Goal: Information Seeking & Learning: Learn about a topic

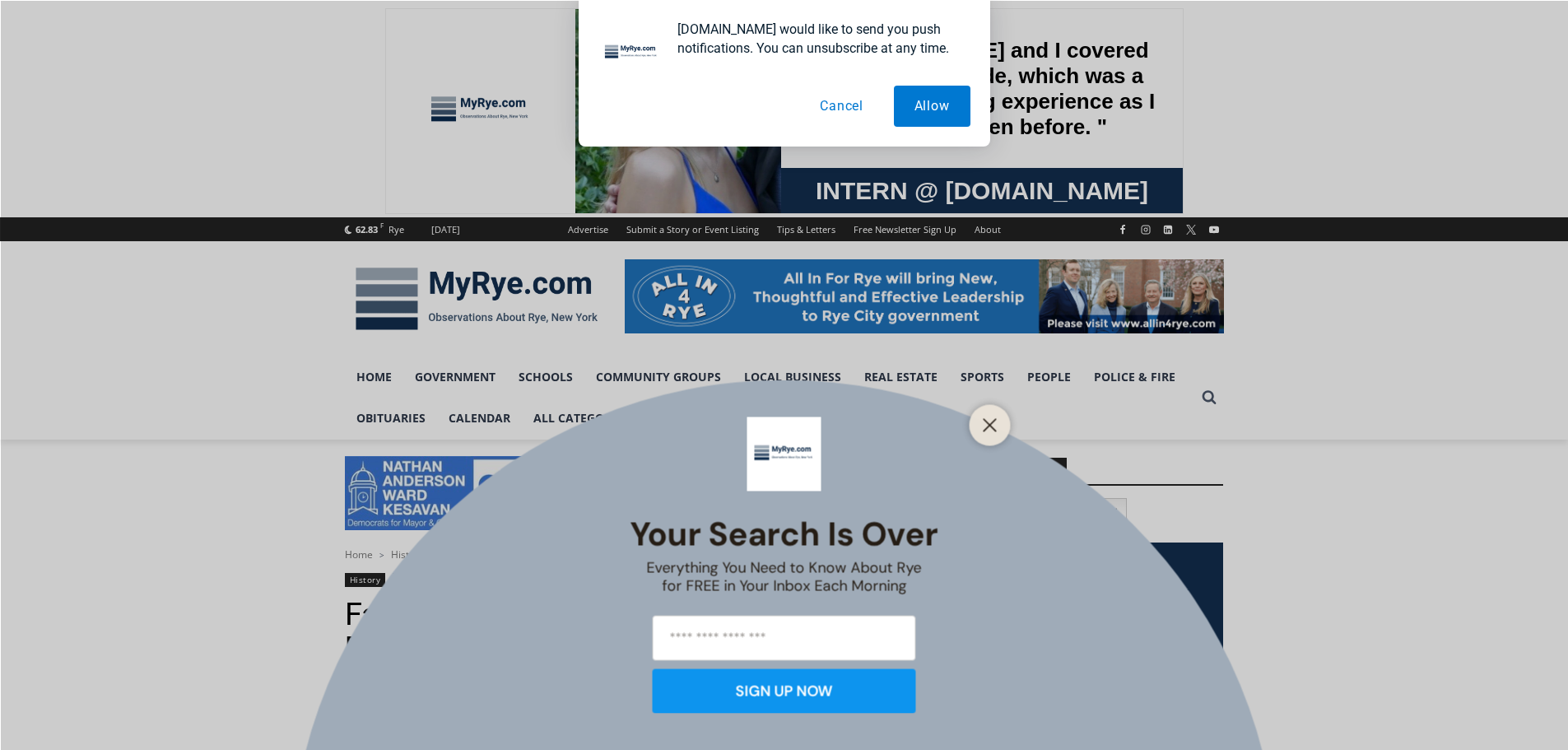
click at [850, 110] on button "Cancel" at bounding box center [841, 106] width 84 height 41
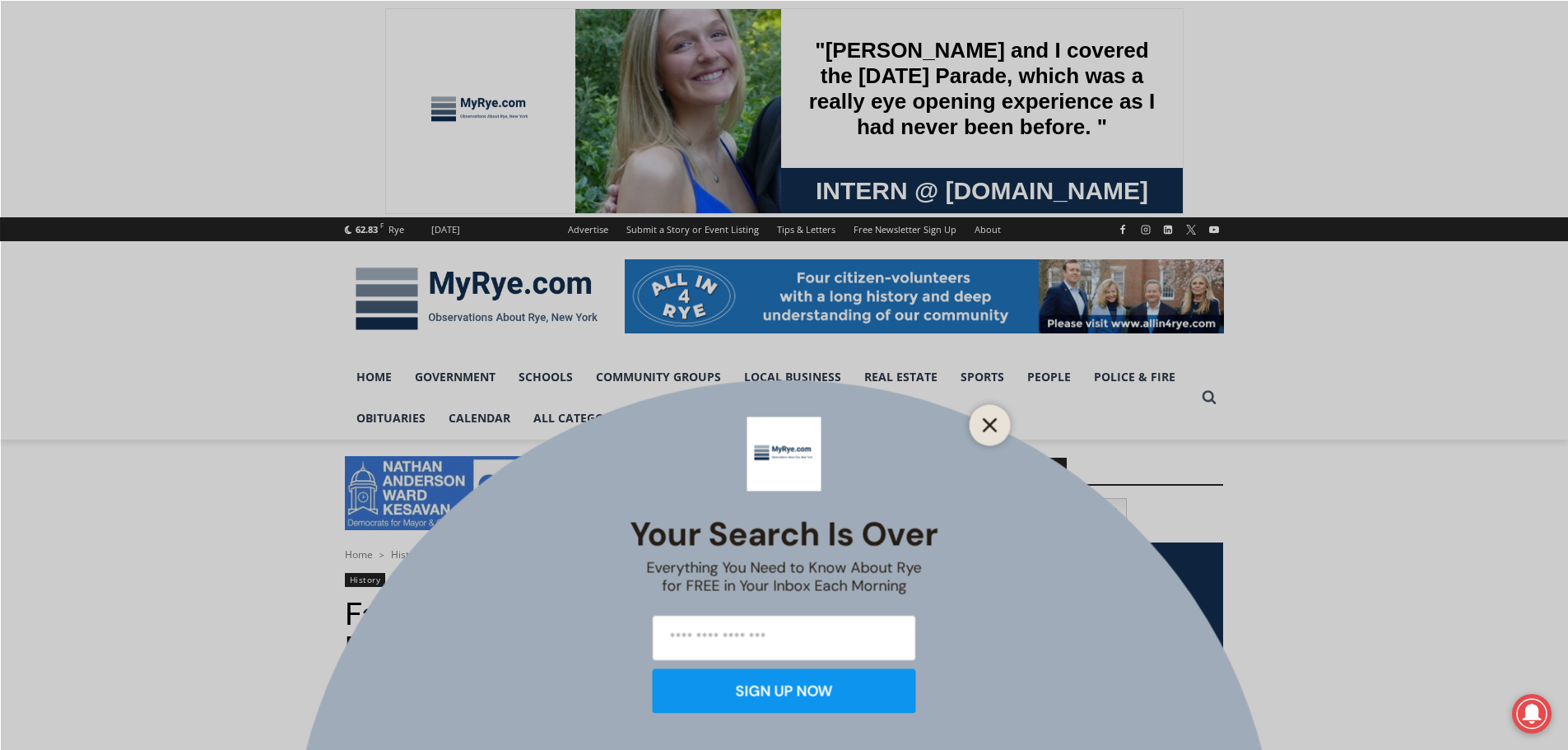
click at [986, 429] on line "Close" at bounding box center [990, 425] width 12 height 12
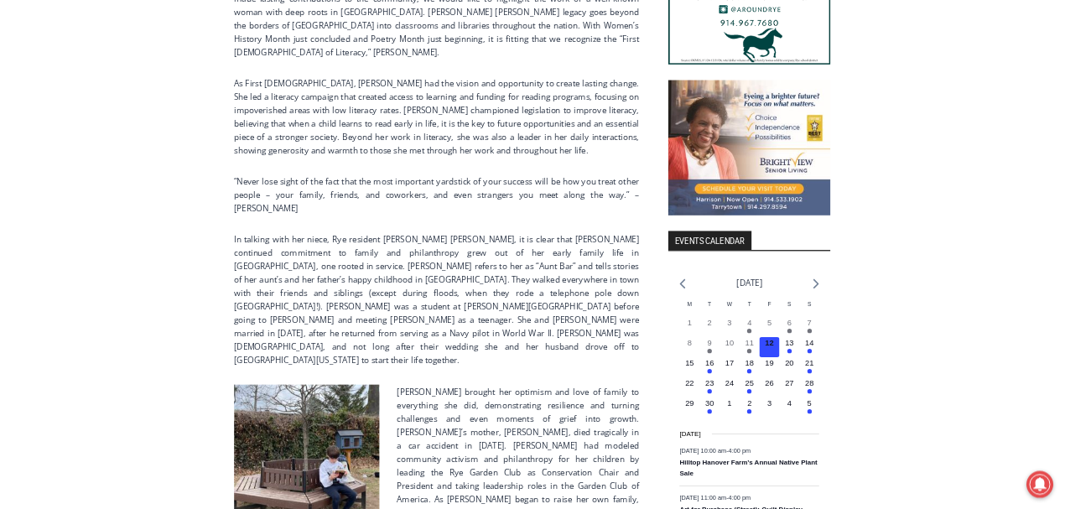
scroll to position [1845, 0]
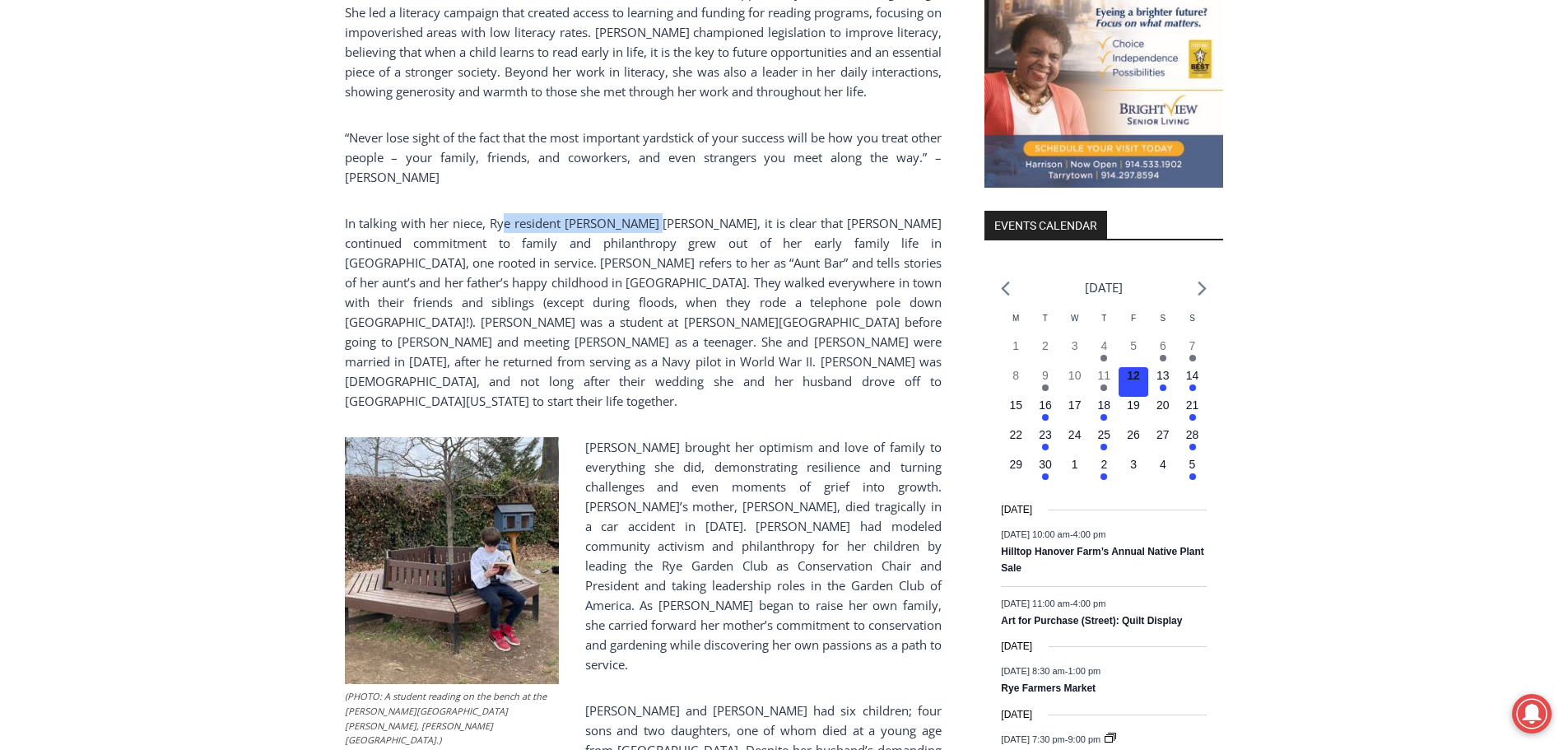
drag, startPoint x: 513, startPoint y: 209, endPoint x: 662, endPoint y: 191, distance: 150.1
click at [662, 191] on div "(PHOTO: President [PERSON_NAME] and First [DEMOGRAPHIC_DATA] [PERSON_NAME], fro…" at bounding box center [643, 505] width 597 height 3176
click at [697, 191] on div "(PHOTO: President [PERSON_NAME] and First [DEMOGRAPHIC_DATA] [PERSON_NAME], fro…" at bounding box center [643, 505] width 597 height 3176
drag, startPoint x: 461, startPoint y: 211, endPoint x: 483, endPoint y: 208, distance: 22.2
click at [463, 213] on p "In talking with her niece, Rye resident [PERSON_NAME] [PERSON_NAME], it is clea…" at bounding box center [643, 311] width 597 height 197
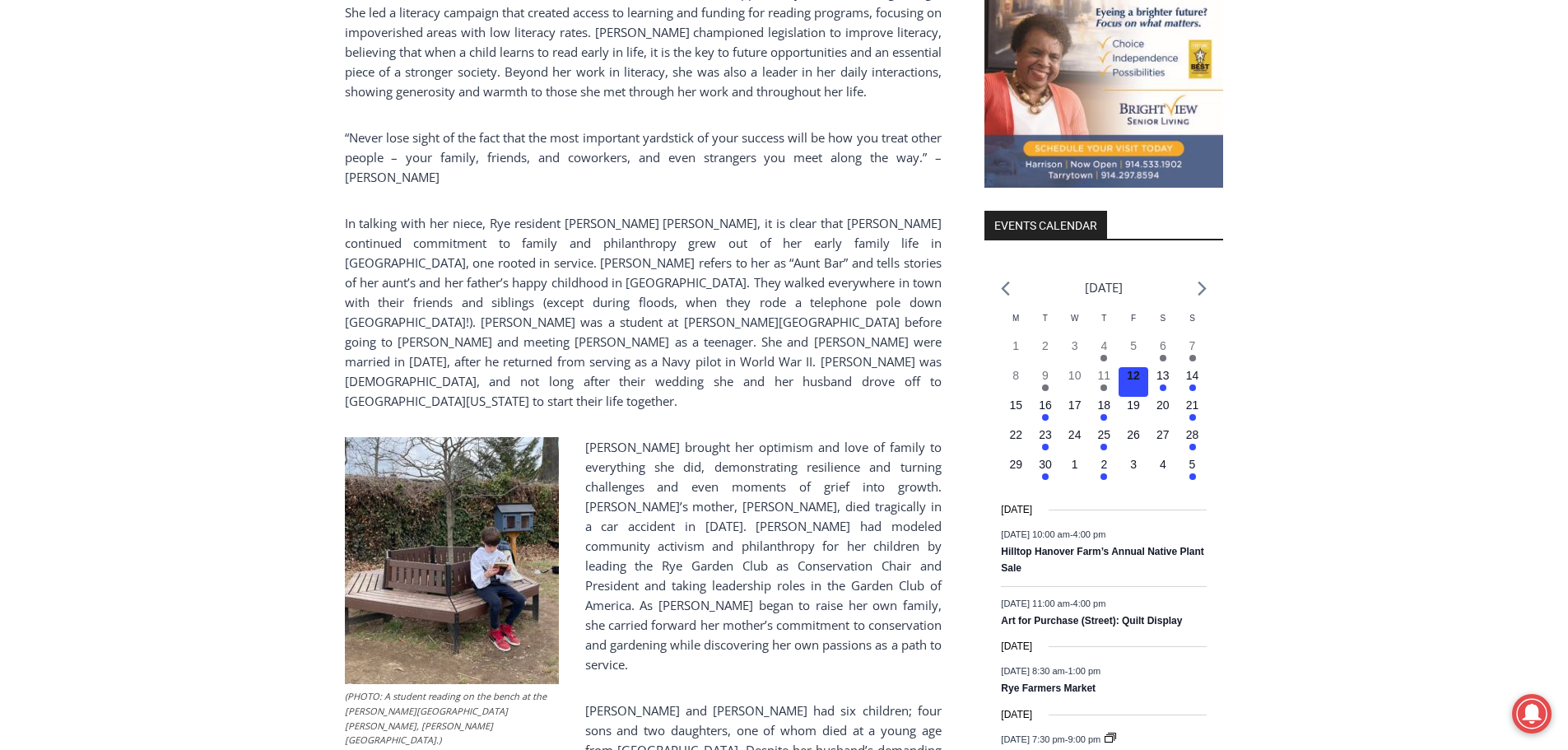
click at [534, 213] on p "In talking with her niece, Rye resident [PERSON_NAME] [PERSON_NAME], it is clea…" at bounding box center [643, 311] width 597 height 197
drag, startPoint x: 576, startPoint y: 208, endPoint x: 701, endPoint y: 202, distance: 125.1
click at [701, 213] on p "In talking with her niece, Rye resident [PERSON_NAME] [PERSON_NAME], it is clea…" at bounding box center [643, 311] width 597 height 197
click at [757, 128] on p "“Never lose sight of the fact that the most important yardstick of your success…" at bounding box center [643, 157] width 597 height 59
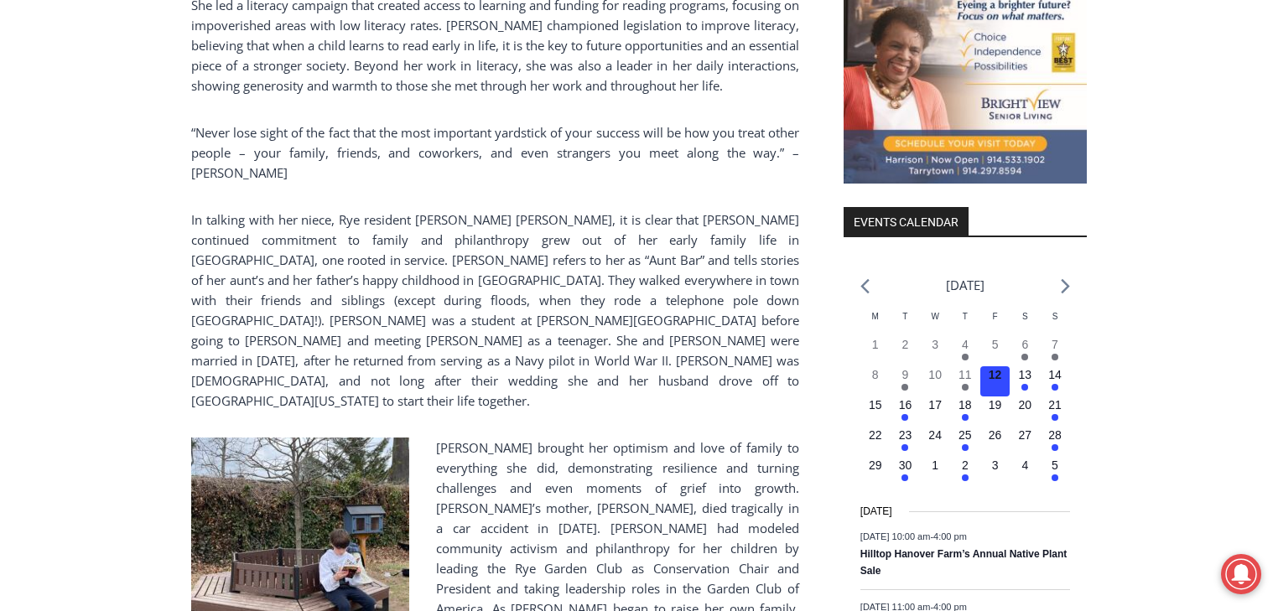
scroll to position [1919, 0]
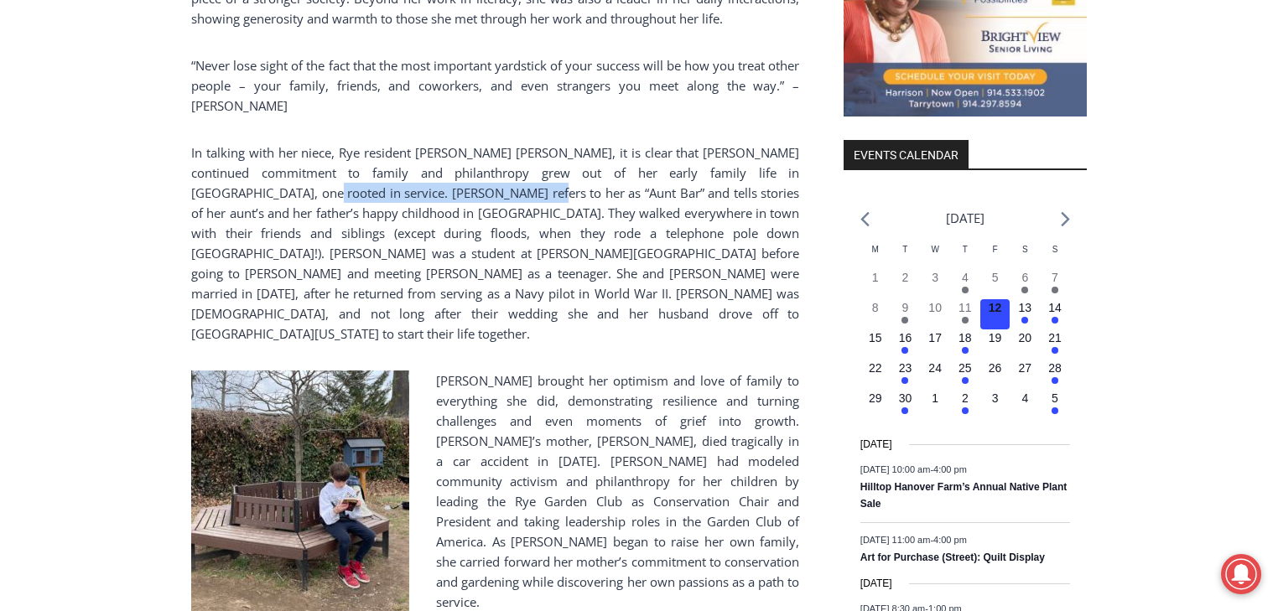
drag, startPoint x: 231, startPoint y: 184, endPoint x: 420, endPoint y: 174, distance: 189.7
click at [420, 174] on p "In talking with her niece, Rye resident [PERSON_NAME] [PERSON_NAME], it is clea…" at bounding box center [495, 243] width 608 height 201
click at [495, 91] on p "“Never lose sight of the fact that the most important yardstick of your success…" at bounding box center [495, 85] width 608 height 60
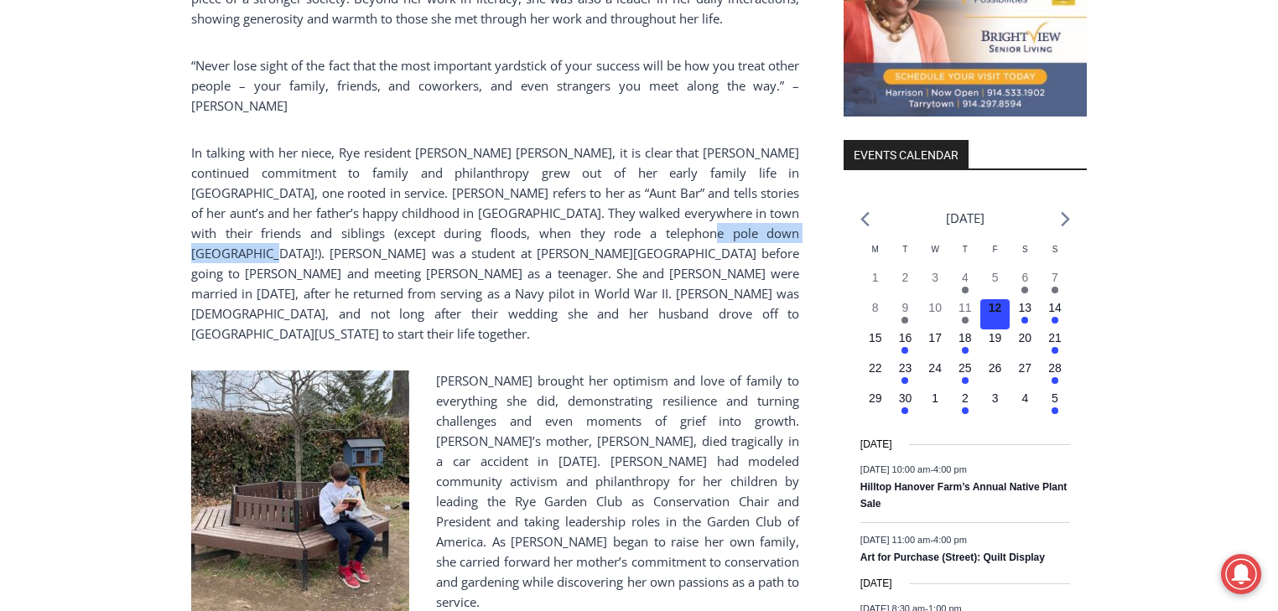
drag, startPoint x: 565, startPoint y: 215, endPoint x: 715, endPoint y: 216, distance: 150.1
click at [715, 216] on p "In talking with her niece, Rye resident [PERSON_NAME] [PERSON_NAME], it is clea…" at bounding box center [495, 243] width 608 height 201
click at [357, 231] on p "In talking with her niece, Rye resident [PERSON_NAME] [PERSON_NAME], it is clea…" at bounding box center [495, 243] width 608 height 201
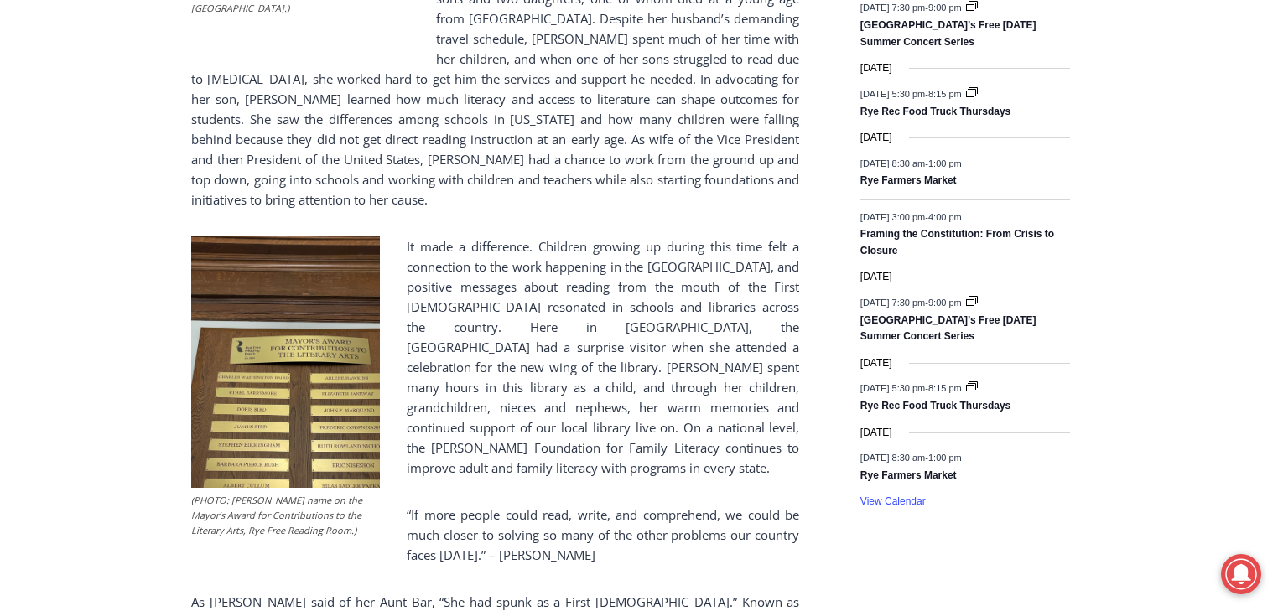
scroll to position [2724, 0]
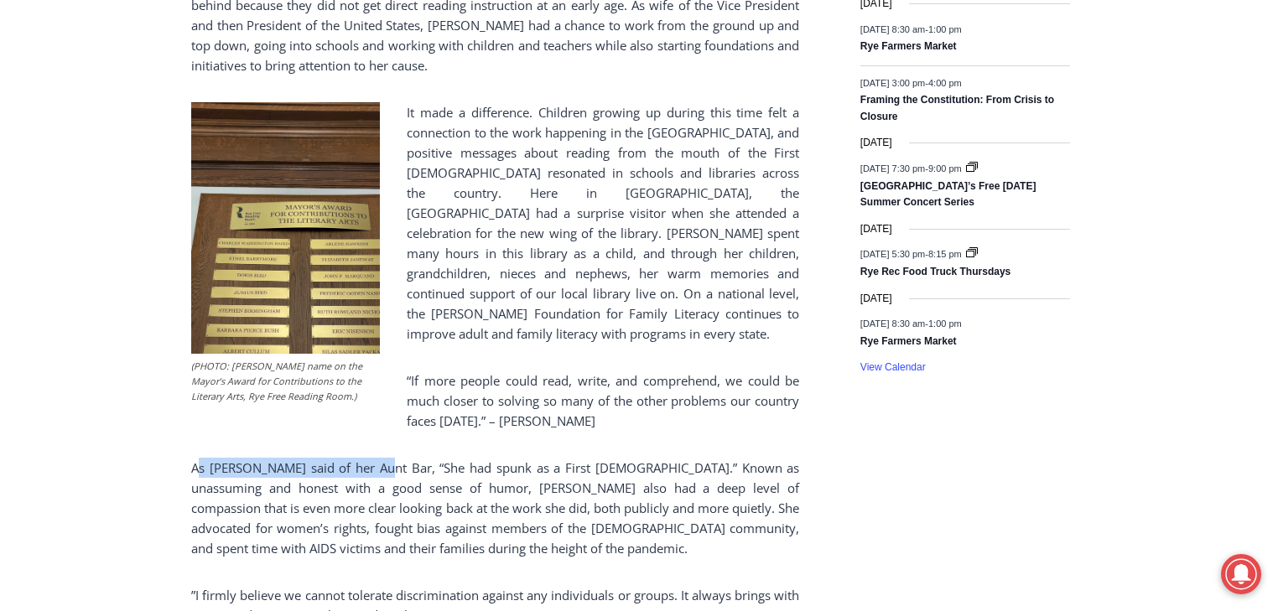
drag, startPoint x: 198, startPoint y: 394, endPoint x: 369, endPoint y: 371, distance: 172.7
click at [481, 458] on p "As [PERSON_NAME] said of her Aunt Bar, “She had spunk as a First [DEMOGRAPHIC_D…" at bounding box center [495, 508] width 608 height 101
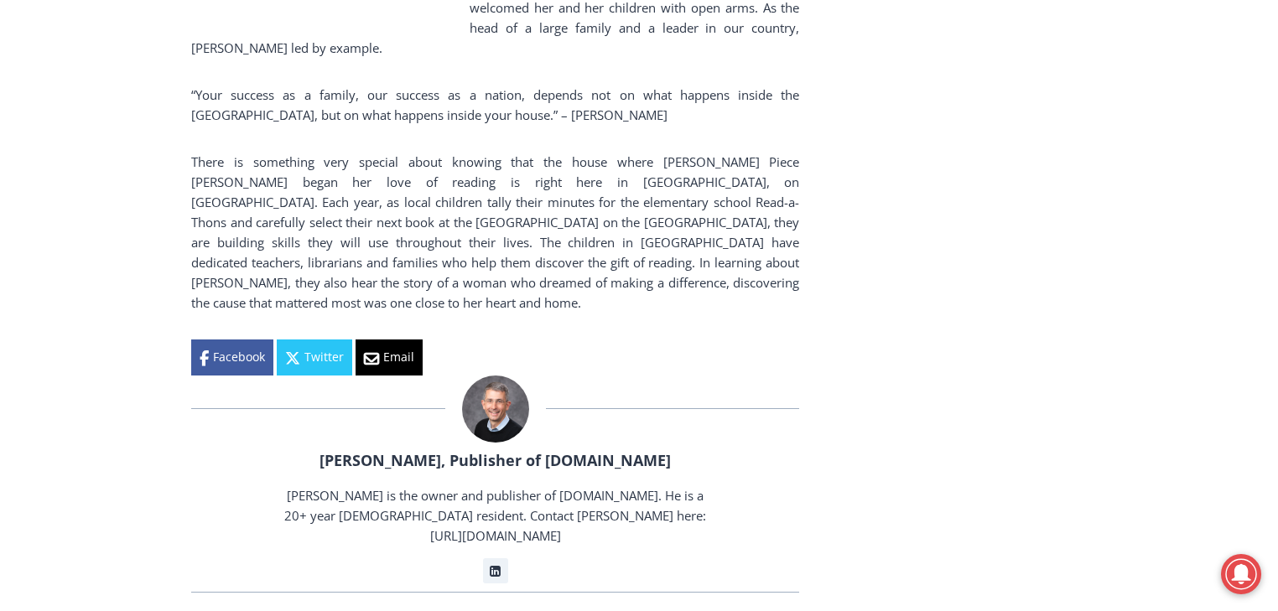
scroll to position [3596, 0]
